Goal: Information Seeking & Learning: Learn about a topic

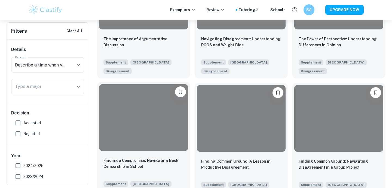
scroll to position [202, 0]
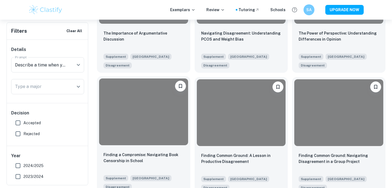
click at [148, 122] on div at bounding box center [143, 111] width 89 height 67
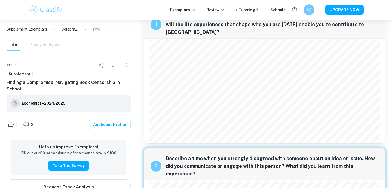
scroll to position [22, 0]
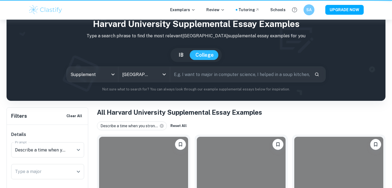
scroll to position [202, 0]
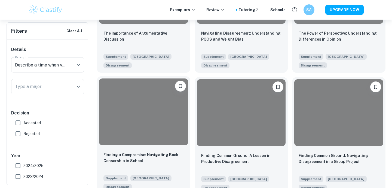
click at [141, 95] on div at bounding box center [143, 111] width 89 height 67
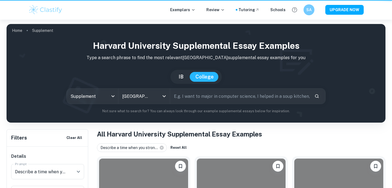
scroll to position [202, 0]
